Goal: Task Accomplishment & Management: Manage account settings

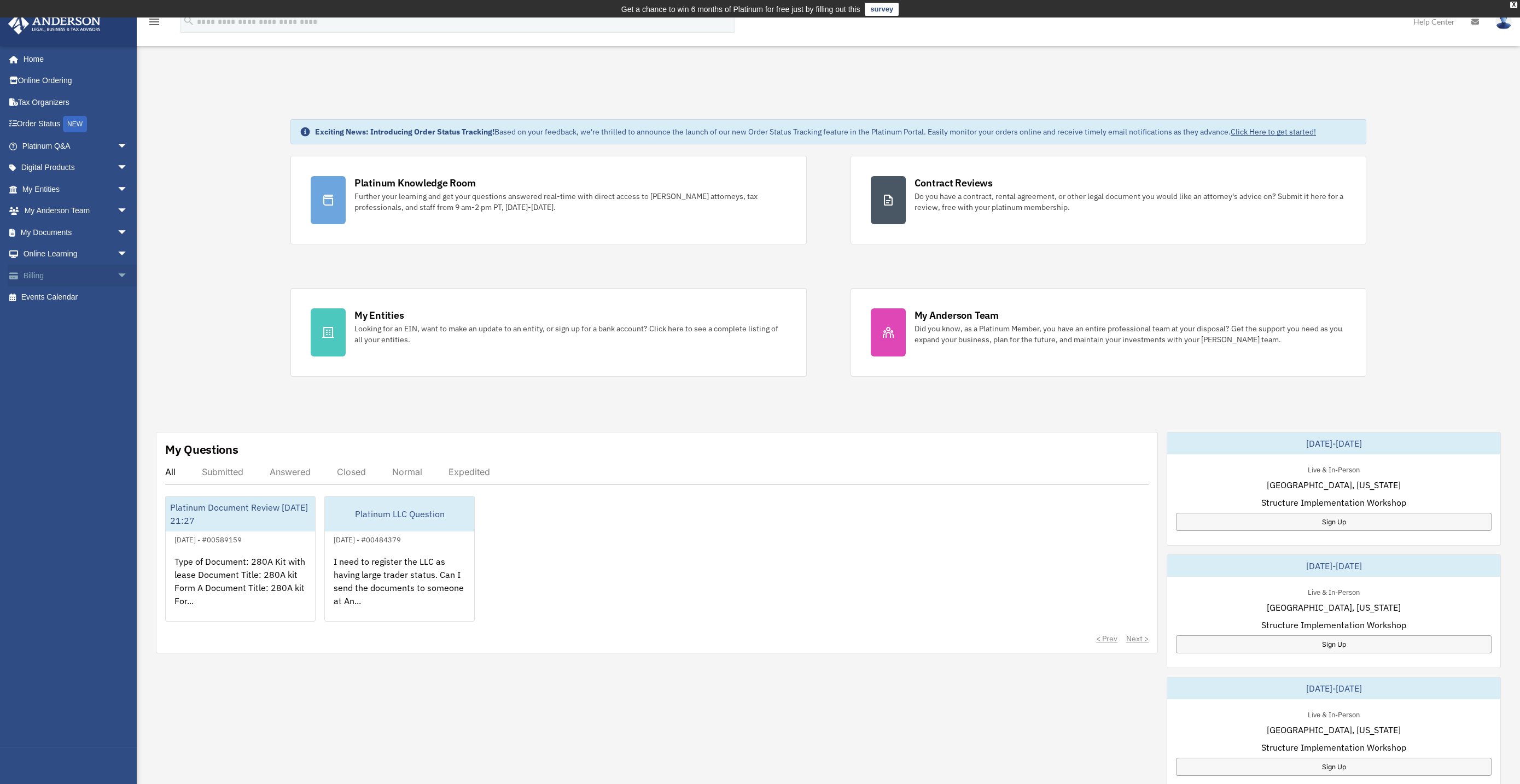
click at [44, 280] on link "Billing arrow_drop_down" at bounding box center [76, 275] width 136 height 21
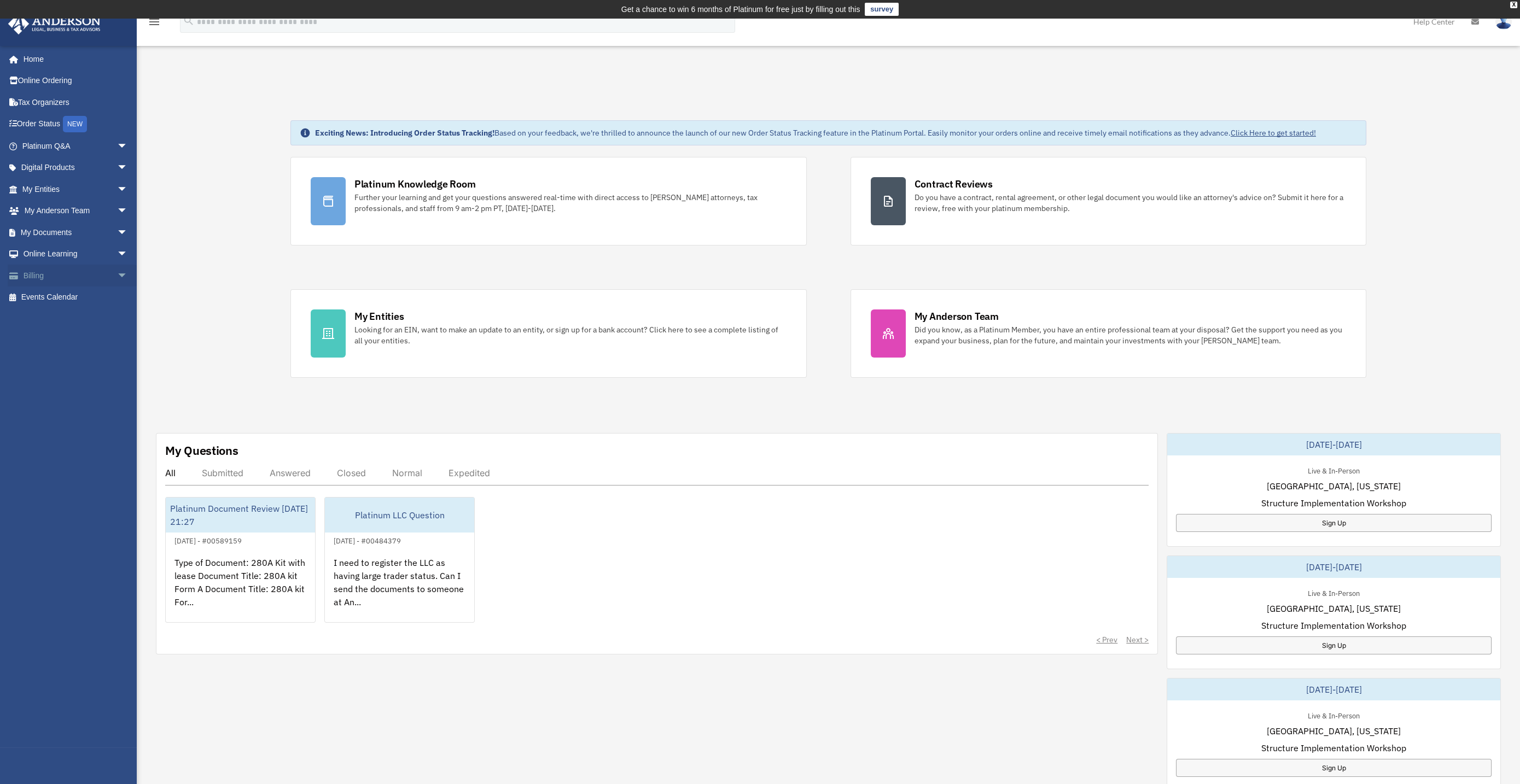
click at [117, 273] on span "arrow_drop_down" at bounding box center [127, 276] width 22 height 22
click at [76, 319] on link "Past Invoices" at bounding box center [79, 319] width 129 height 21
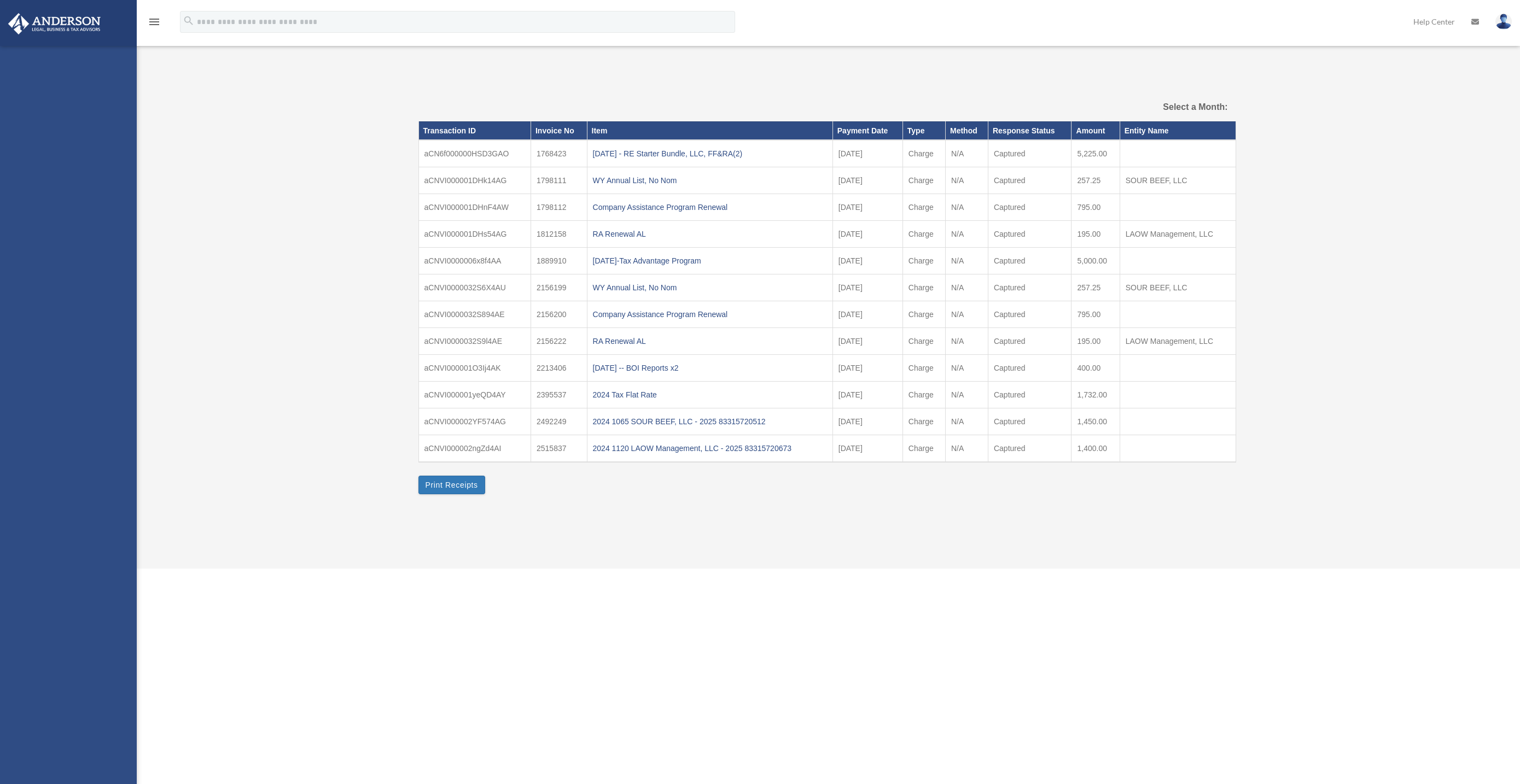
select select
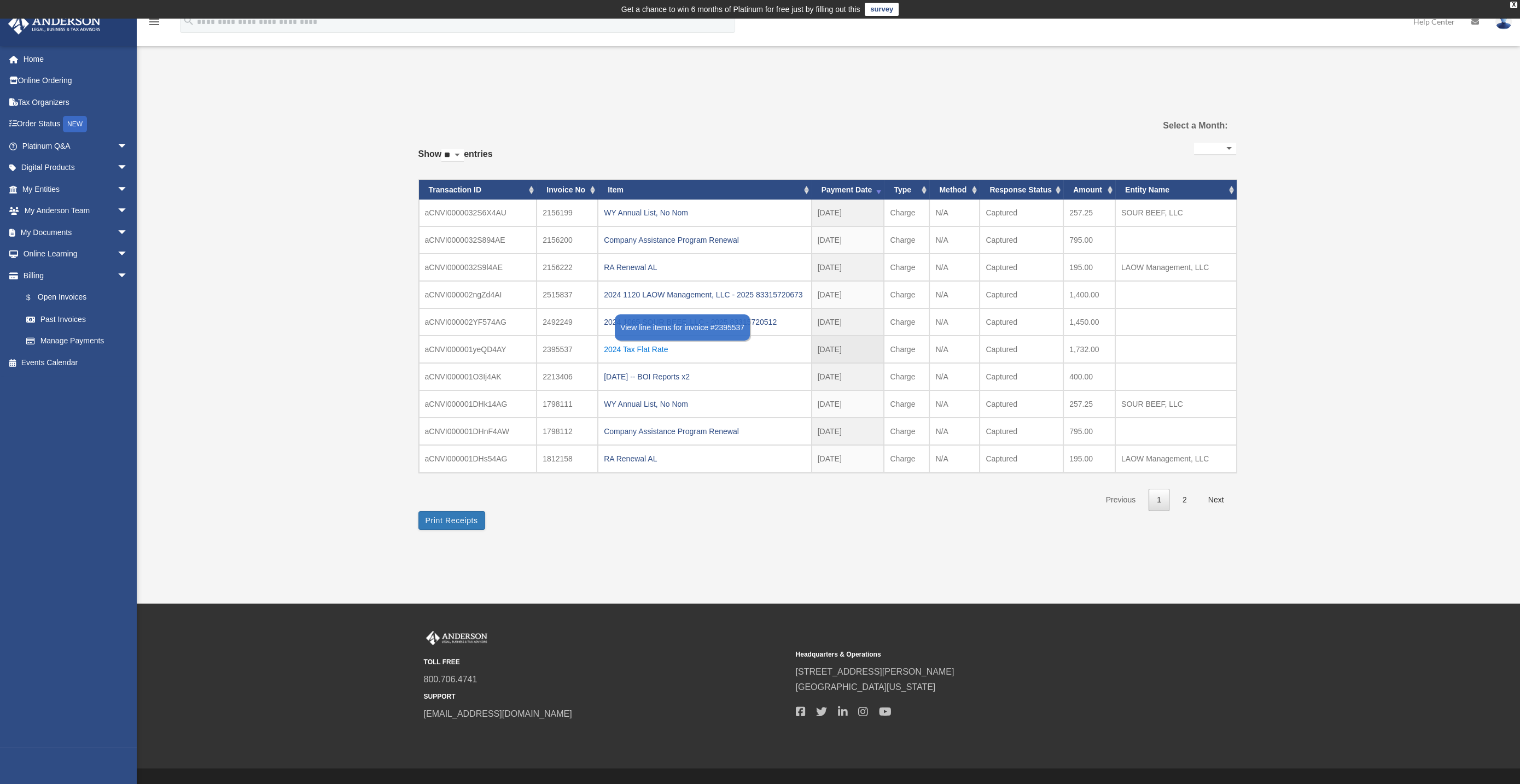
click at [637, 348] on div "2024 Tax Flat Rate" at bounding box center [705, 349] width 202 height 15
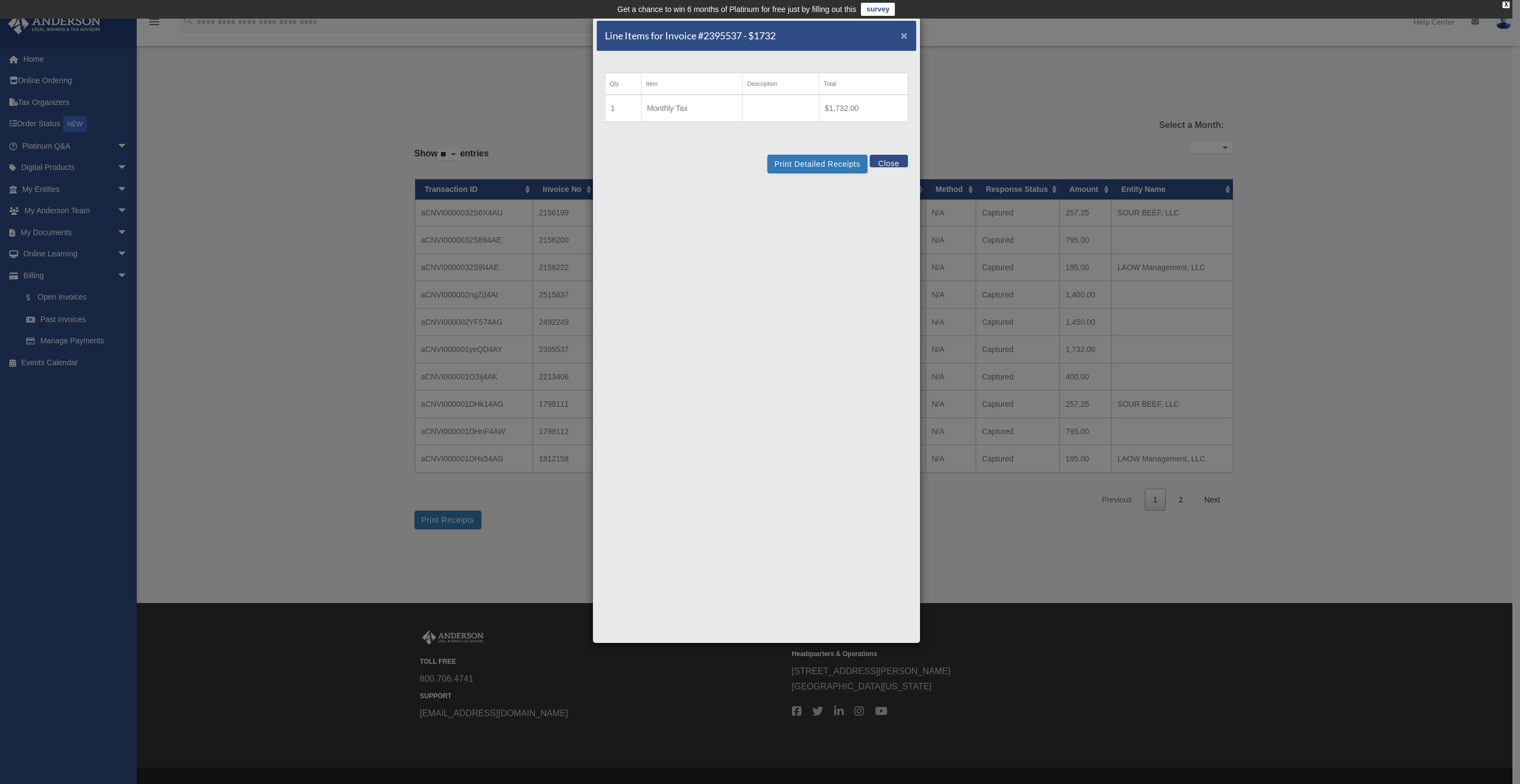
click at [904, 35] on span "×" at bounding box center [905, 35] width 7 height 12
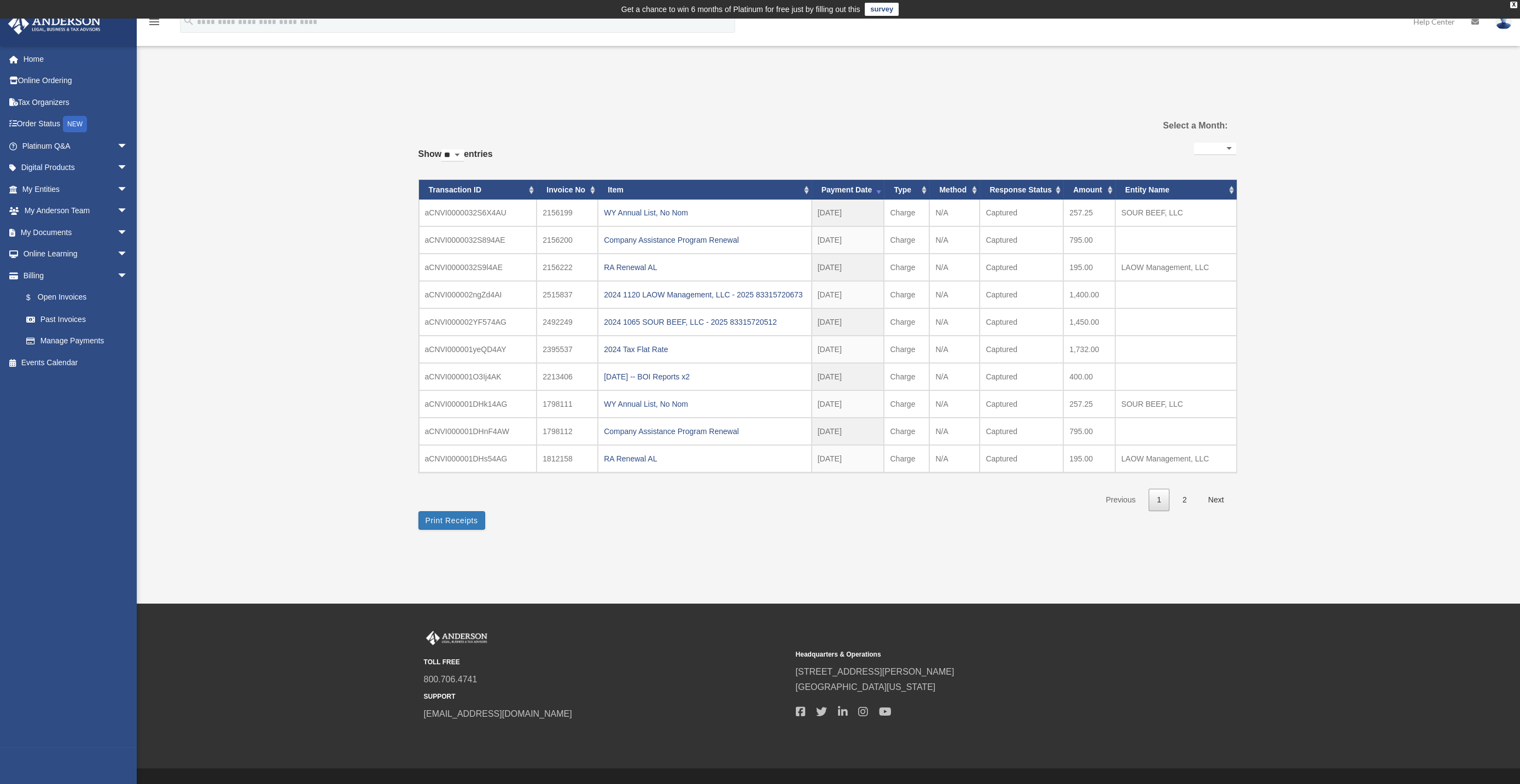
click at [1114, 107] on div "**********" at bounding box center [827, 321] width 818 height 445
click at [52, 61] on link "Home" at bounding box center [76, 58] width 136 height 21
